Goal: Find specific page/section: Find specific page/section

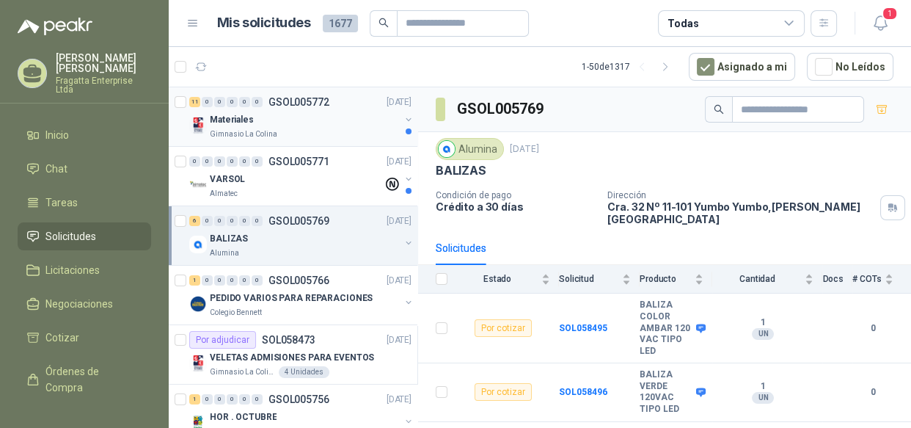
click at [315, 127] on div "Materiales" at bounding box center [305, 120] width 190 height 18
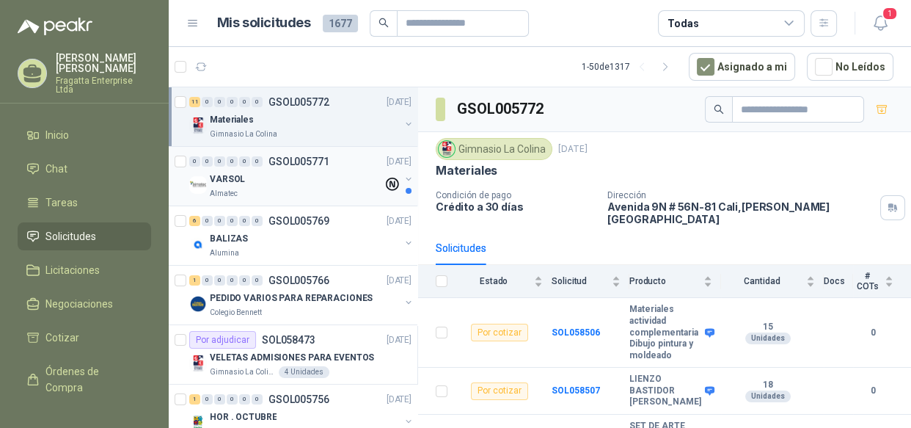
click at [340, 183] on div "VARSOL" at bounding box center [296, 179] width 173 height 18
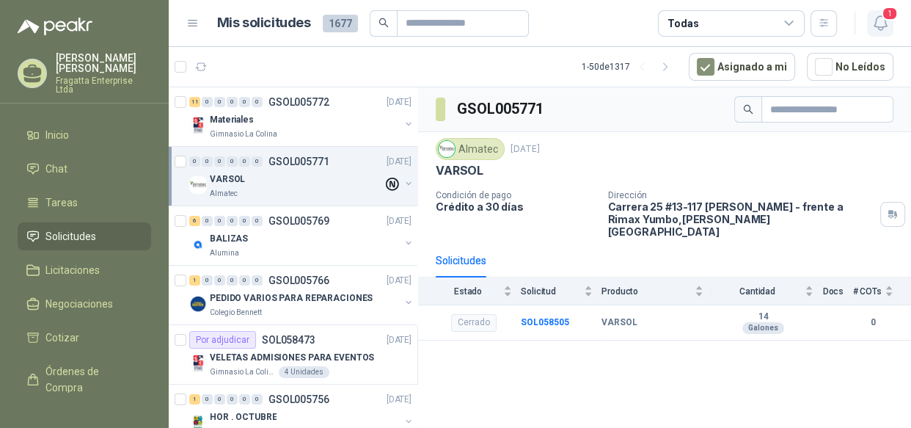
click at [879, 21] on icon "button" at bounding box center [880, 23] width 18 height 18
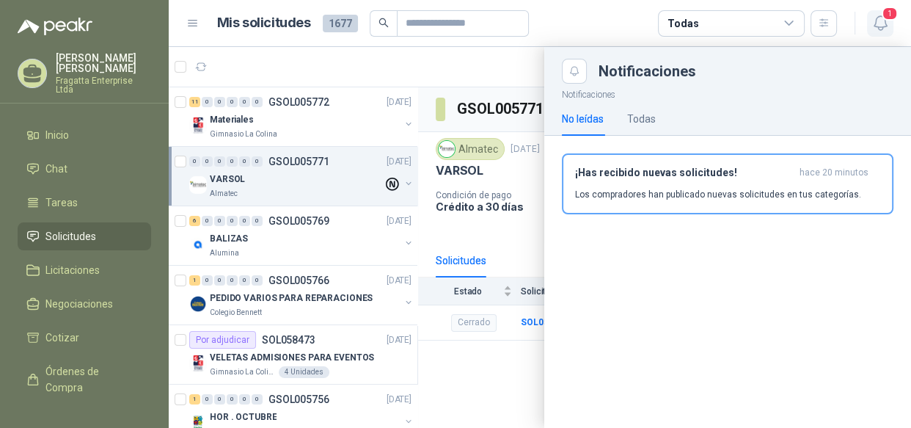
click at [879, 21] on icon "button" at bounding box center [880, 23] width 18 height 18
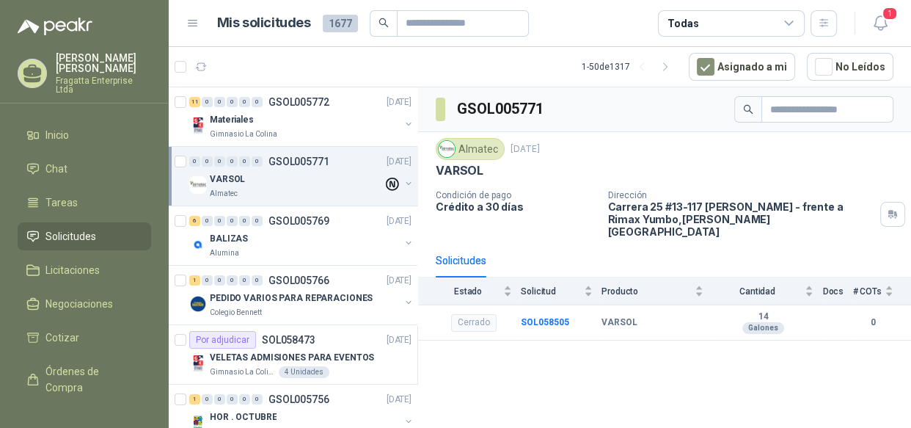
click at [791, 30] on div "Todas" at bounding box center [731, 23] width 147 height 26
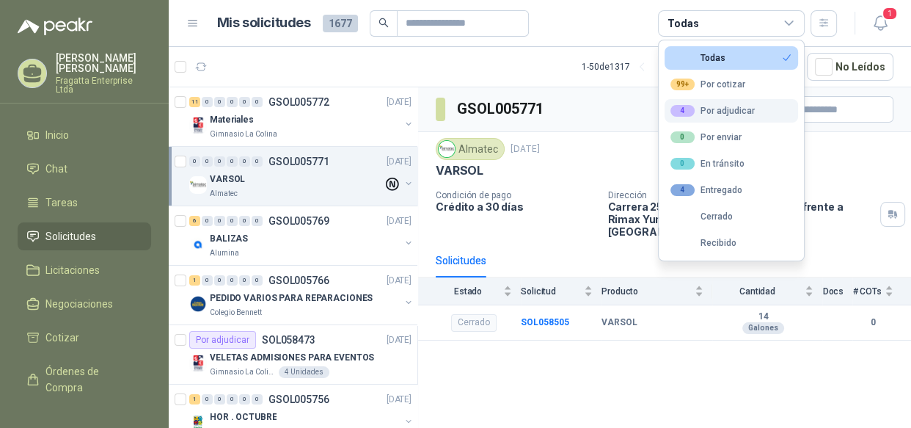
click at [723, 114] on div "4 Por adjudicar" at bounding box center [712, 111] width 84 height 12
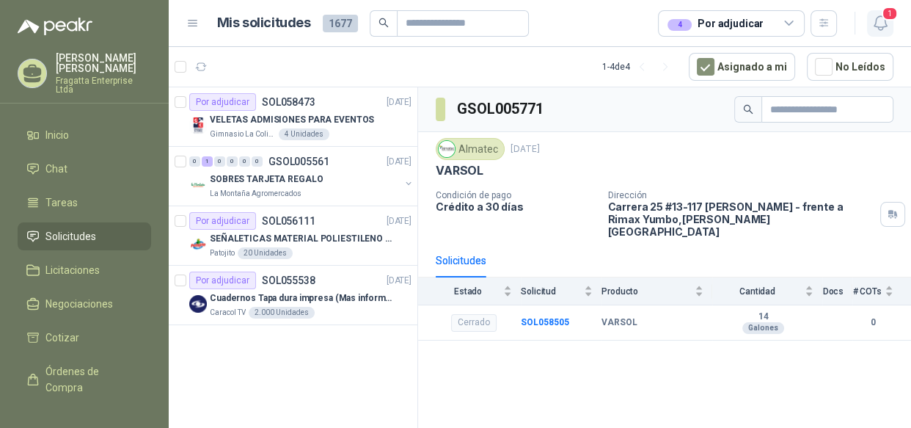
click at [877, 24] on icon "button" at bounding box center [880, 23] width 18 height 18
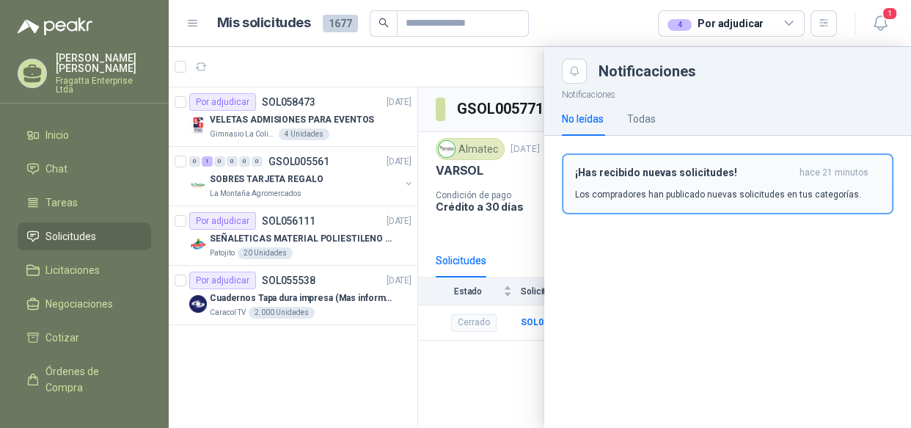
click at [668, 183] on div "¡Has recibido nuevas solicitudes! hace 21 minutos Los compradores han publicado…" at bounding box center [727, 184] width 305 height 34
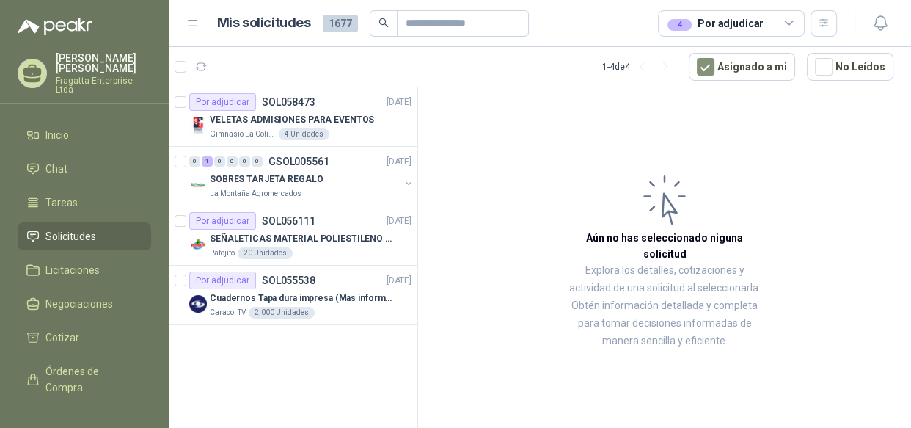
click at [749, 26] on div "4 Por adjudicar" at bounding box center [716, 23] width 96 height 16
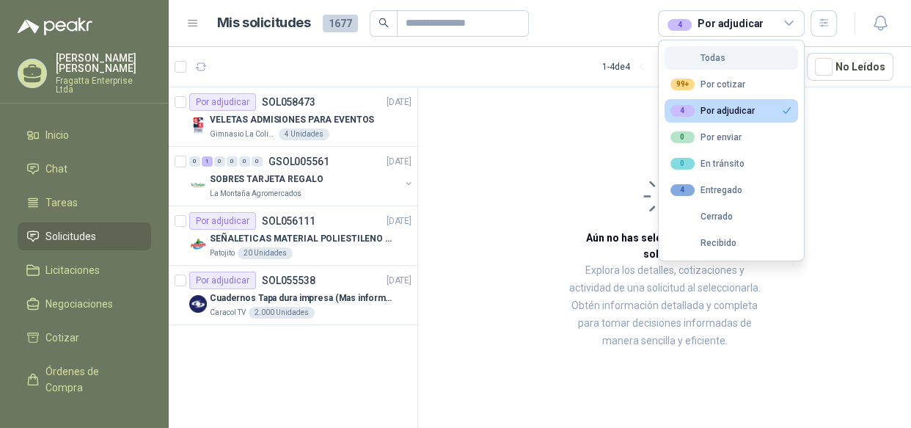
click at [728, 59] on button "Todas" at bounding box center [732, 57] width 134 height 23
